Goal: Transaction & Acquisition: Purchase product/service

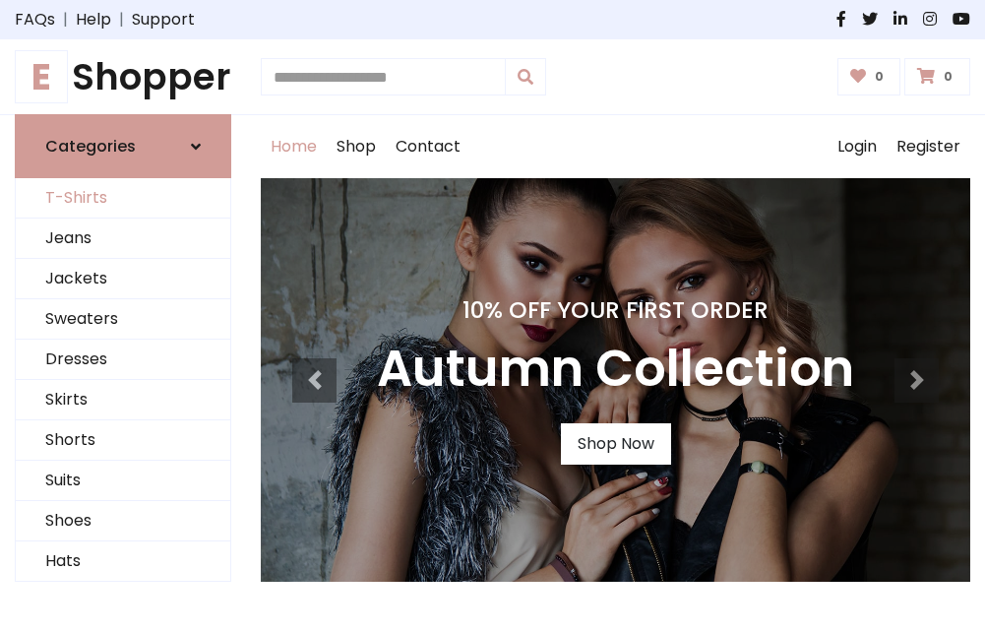
click at [123, 199] on link "T-Shirts" at bounding box center [123, 198] width 214 height 40
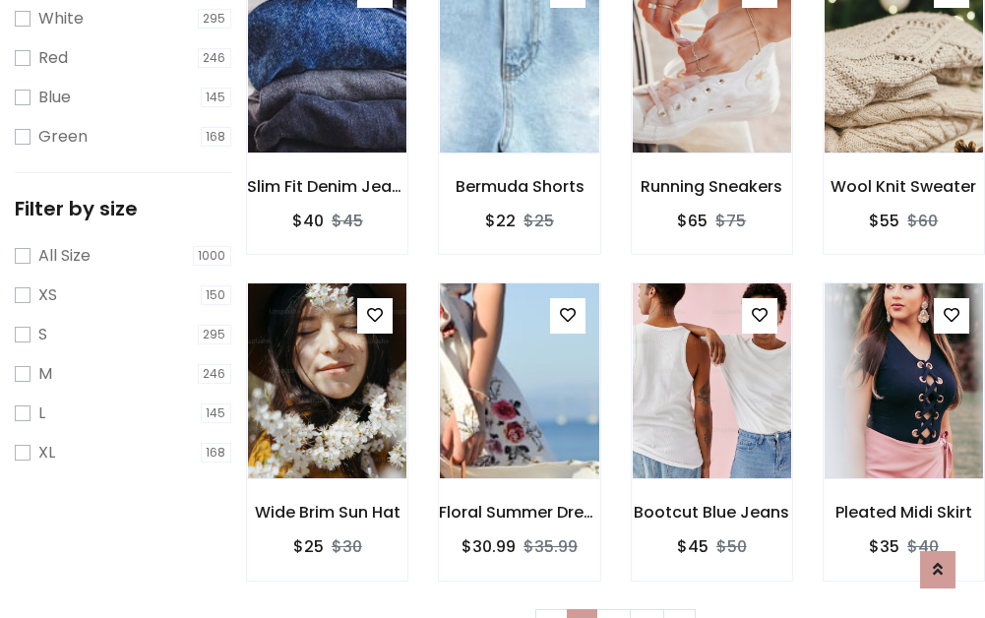
scroll to position [35, 0]
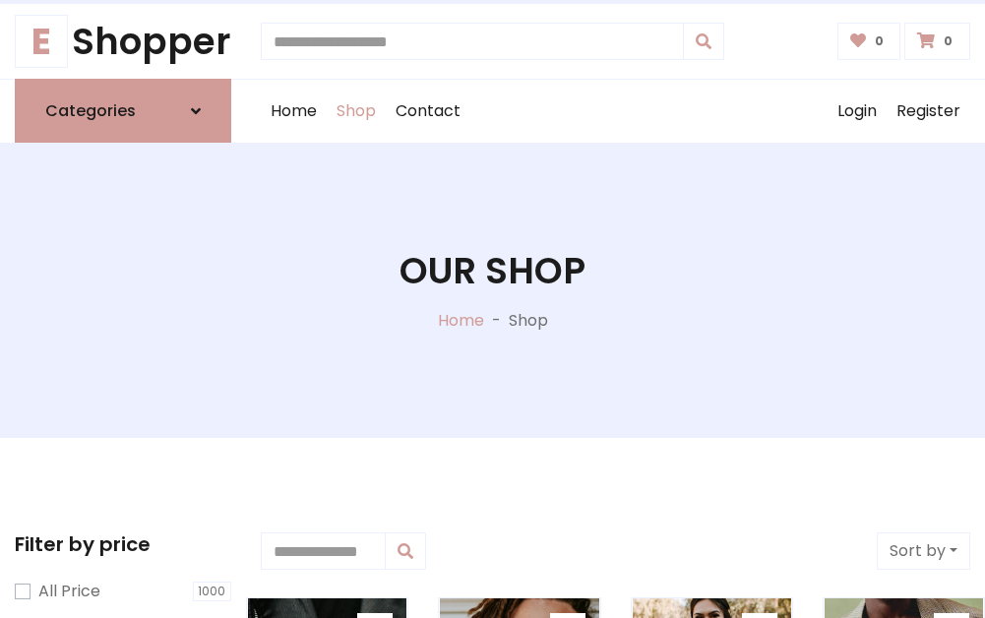
click at [492, 290] on h1 "Our Shop" at bounding box center [492, 270] width 186 height 43
click at [615, 111] on div "Home Shop Contact Log out Login Register" at bounding box center [615, 111] width 709 height 63
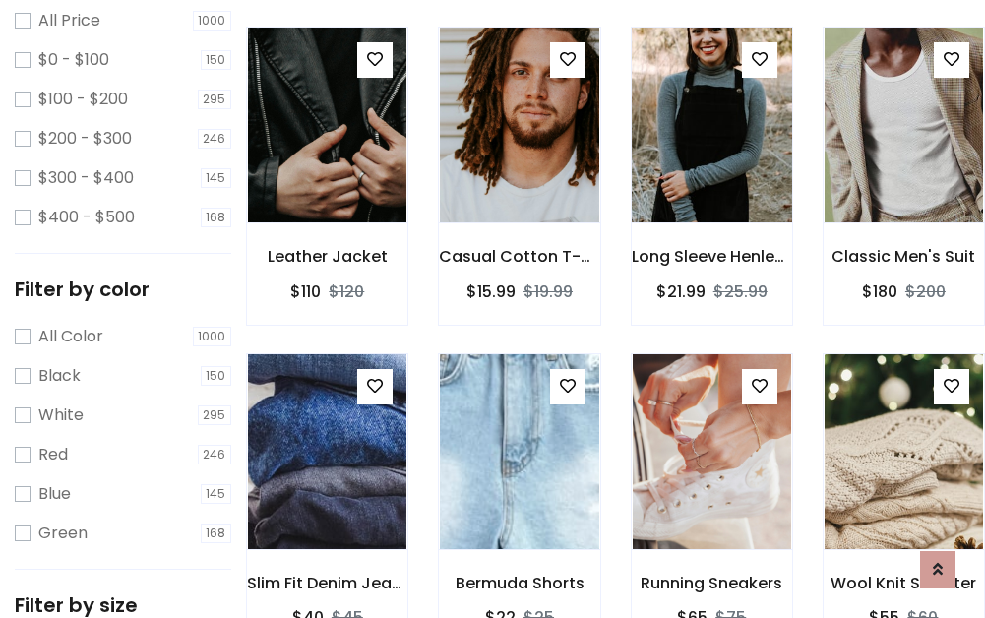
click at [711, 161] on img at bounding box center [712, 125] width 190 height 472
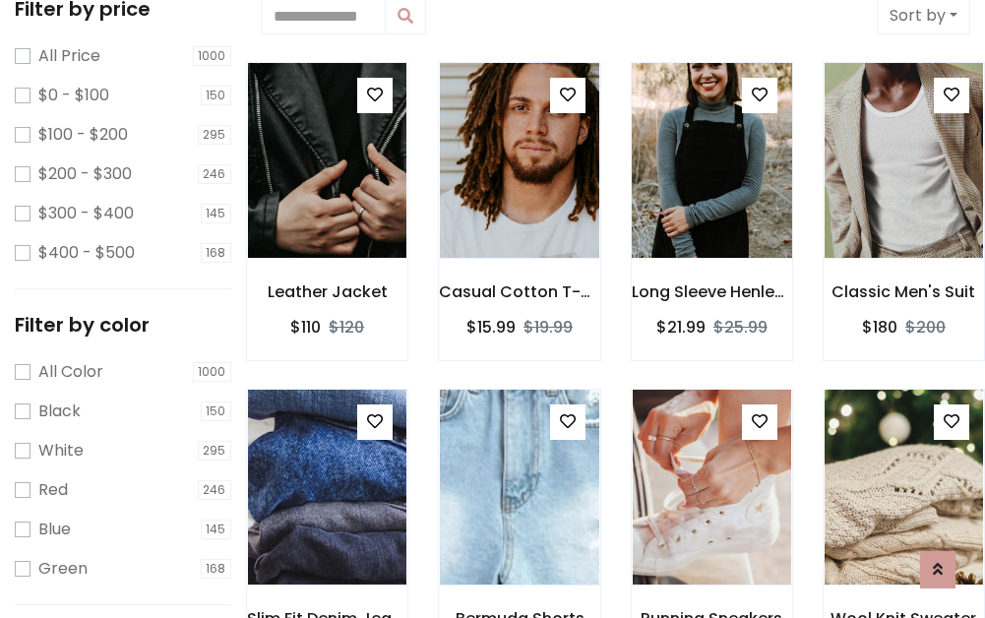
scroll to position [35, 0]
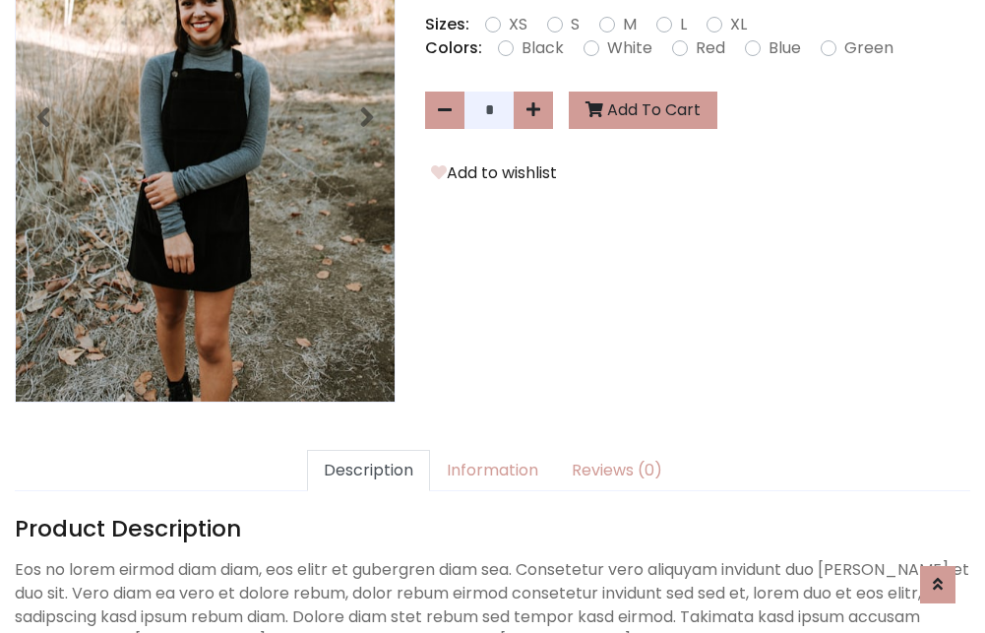
scroll to position [481, 0]
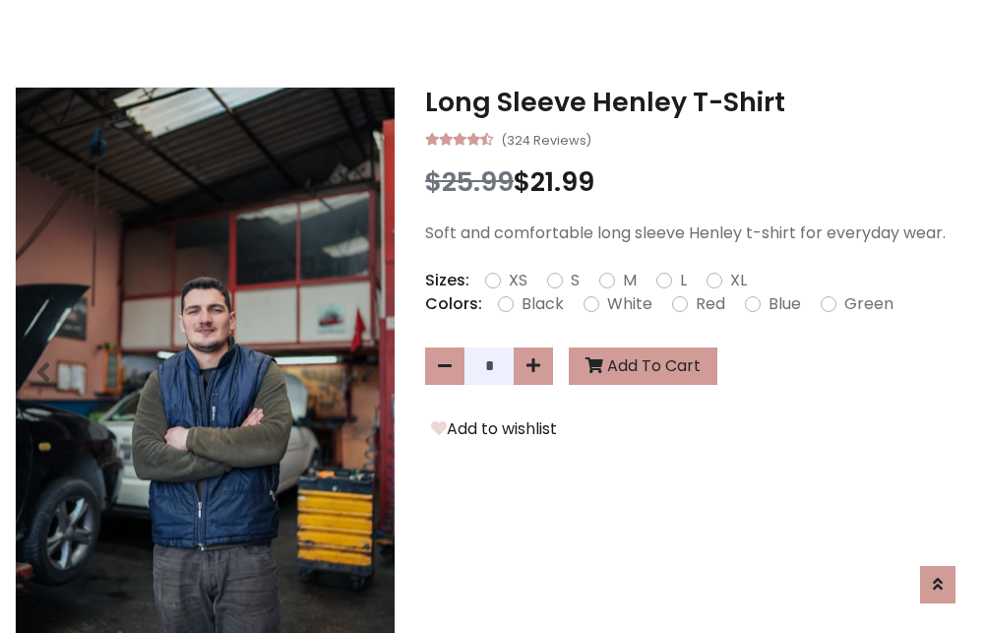
click at [698, 102] on h3 "Long Sleeve Henley T-Shirt" at bounding box center [697, 102] width 545 height 31
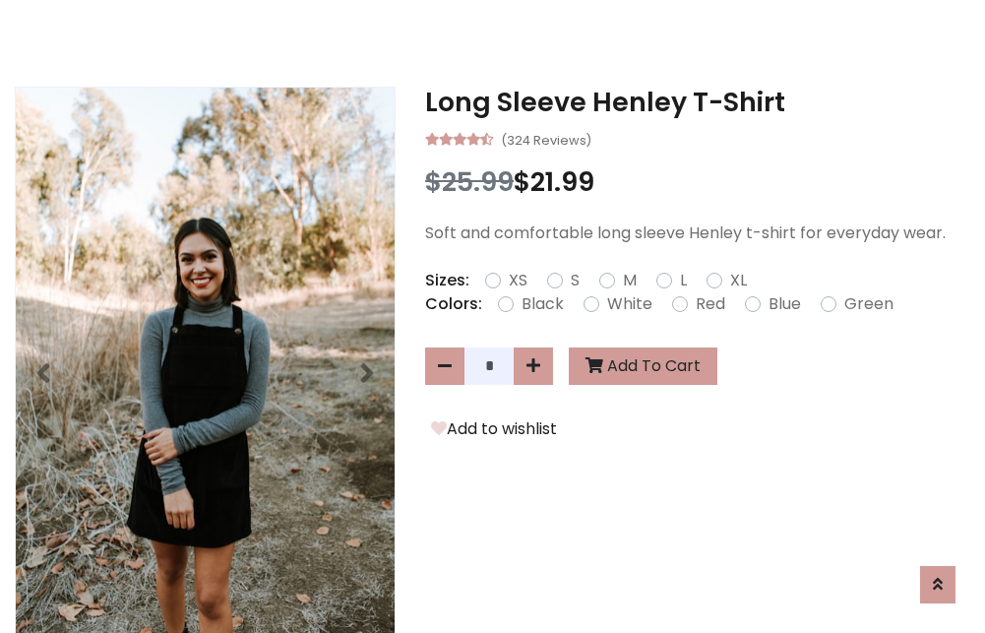
click at [698, 102] on h3 "Long Sleeve Henley T-Shirt" at bounding box center [697, 102] width 545 height 31
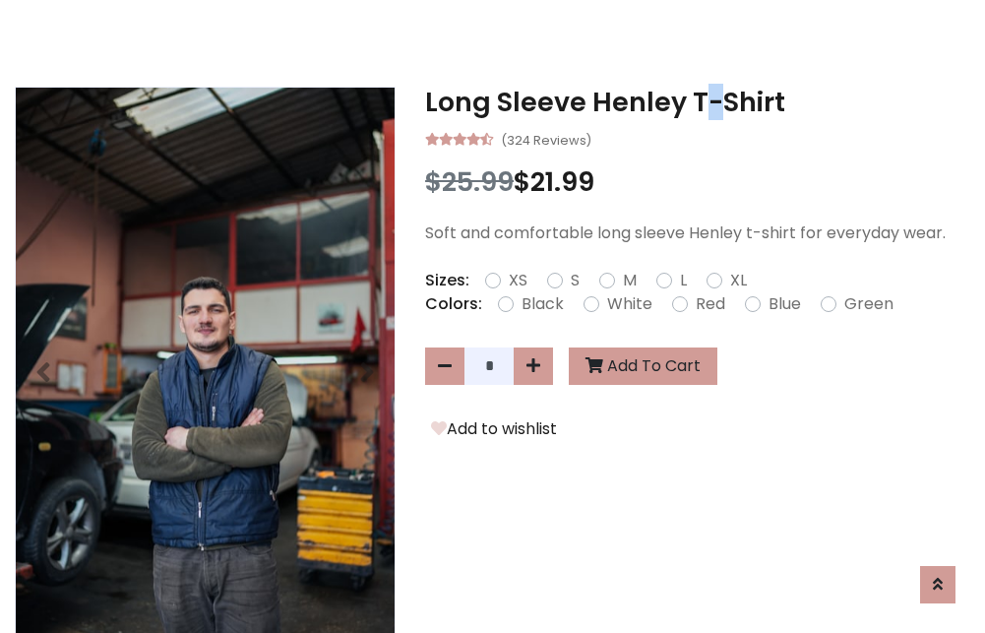
click at [698, 102] on h3 "Long Sleeve Henley T-Shirt" at bounding box center [697, 102] width 545 height 31
